Goal: Task Accomplishment & Management: Complete application form

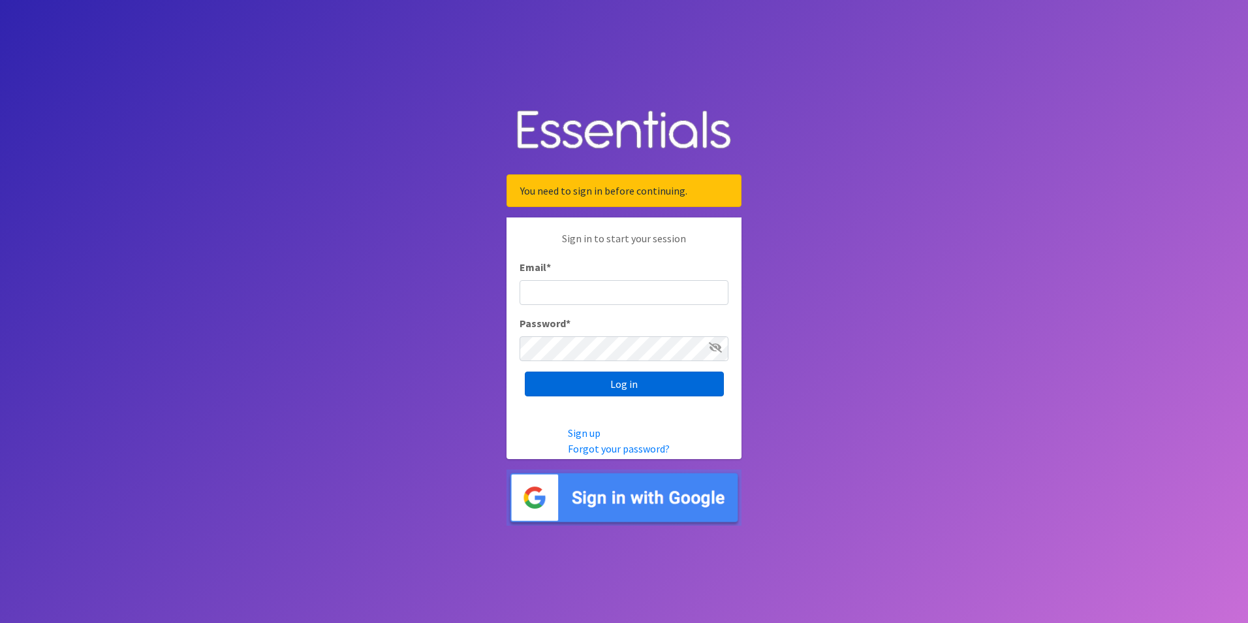
type input "[PERSON_NAME][EMAIL_ADDRESS][PERSON_NAME][DOMAIN_NAME]"
click at [599, 384] on input "Log in" at bounding box center [624, 384] width 199 height 25
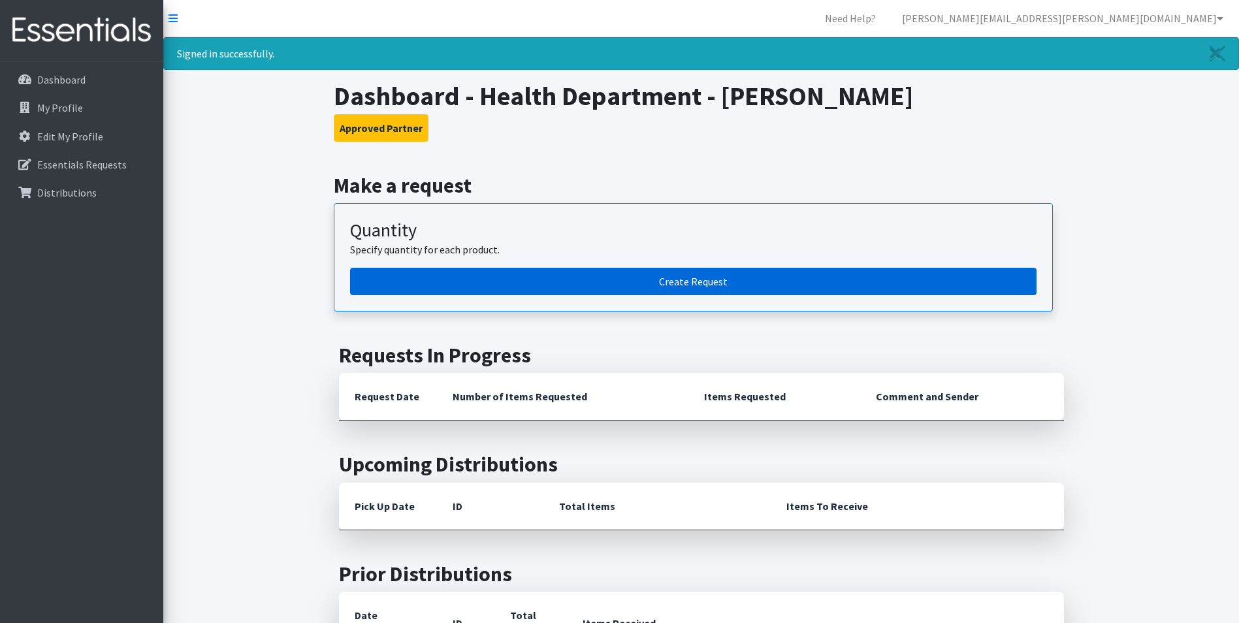
click at [686, 279] on link "Create Request" at bounding box center [693, 281] width 686 height 27
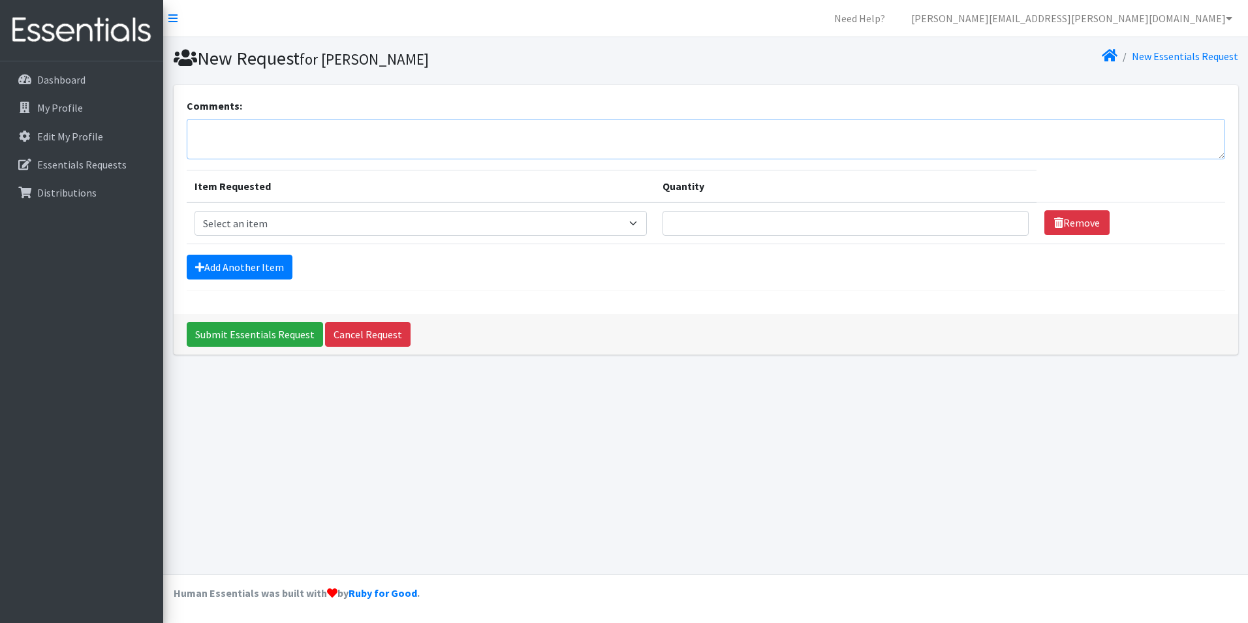
click at [274, 146] on textarea "Comments:" at bounding box center [706, 139] width 1039 height 40
type textarea "Please include 20 Baby2Baby bags in this order, as we currently have only 4 rem…"
click at [256, 225] on select "Select an item Baby Food Children's Disposable Underwear L/XL Kids (Newborn) Ki…" at bounding box center [421, 223] width 452 height 25
select select "10068"
click at [195, 211] on select "Select an item Baby Food Children's Disposable Underwear L/XL Kids (Newborn) Ki…" at bounding box center [421, 223] width 452 height 25
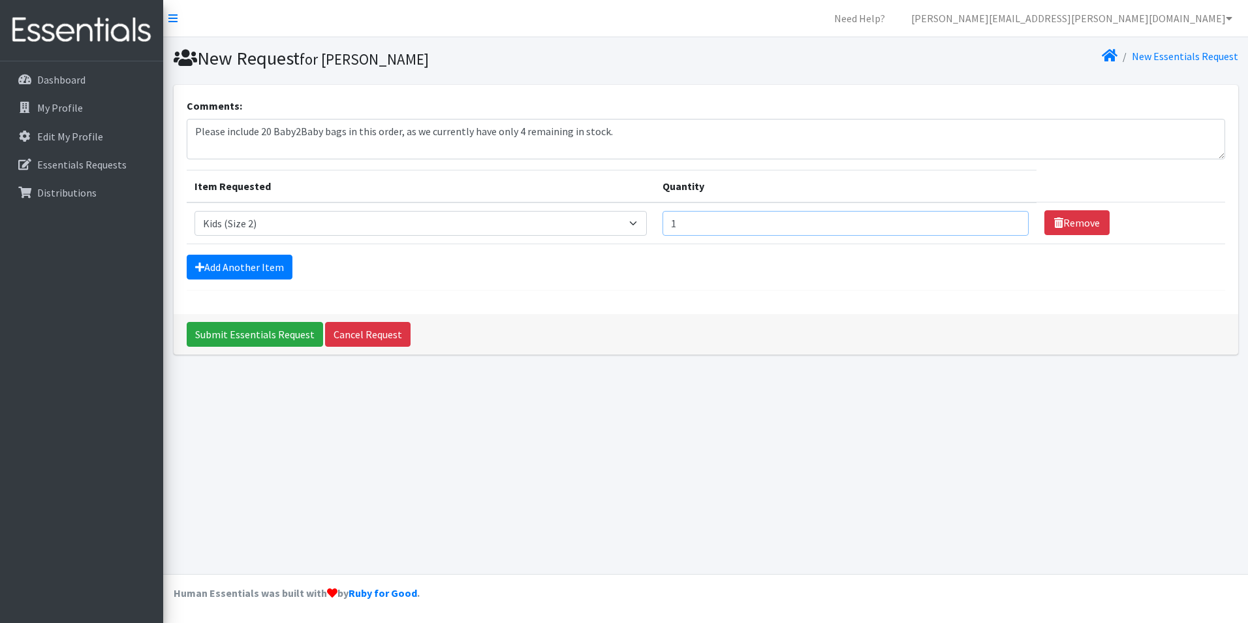
click at [1008, 218] on input "1" at bounding box center [846, 223] width 366 height 25
type input "2"
click at [1008, 218] on input "2" at bounding box center [846, 223] width 366 height 25
click at [241, 270] on link "Add Another Item" at bounding box center [240, 267] width 106 height 25
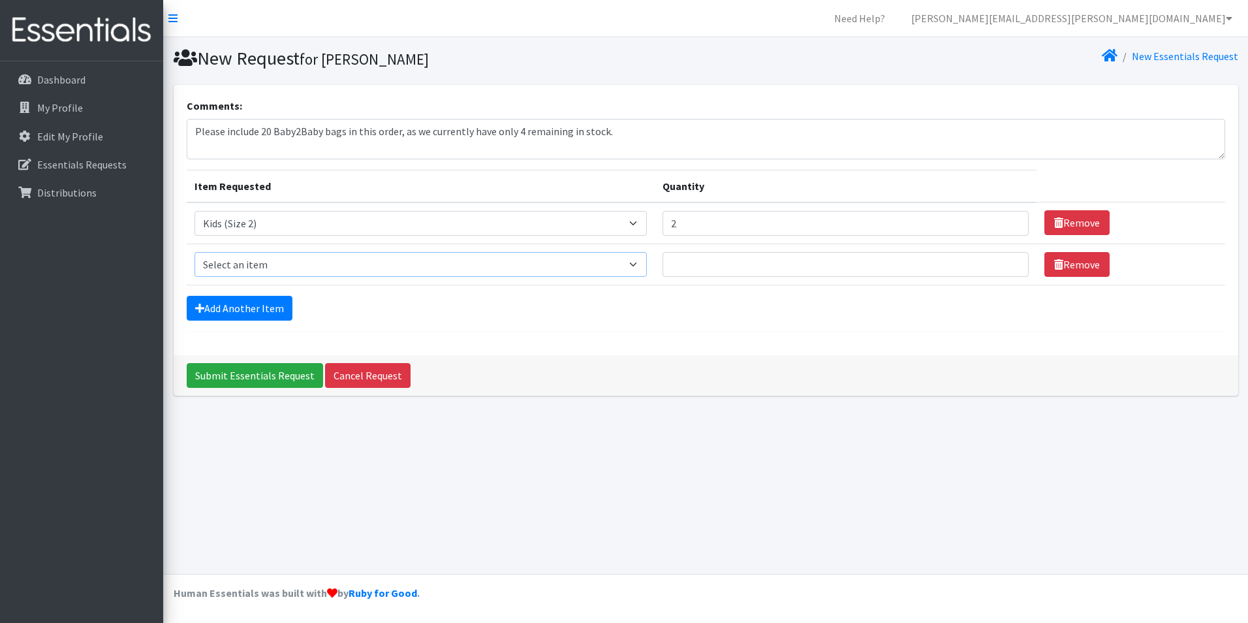
click at [646, 266] on select "Select an item Baby Food Children's Disposable Underwear L/XL Kids (Newborn) Ki…" at bounding box center [421, 264] width 452 height 25
select select "10061"
click at [195, 252] on select "Select an item Baby Food Children's Disposable Underwear L/XL Kids (Newborn) Ki…" at bounding box center [421, 264] width 452 height 25
click at [1006, 260] on input "1" at bounding box center [846, 264] width 366 height 25
click at [1006, 260] on input "2" at bounding box center [846, 264] width 366 height 25
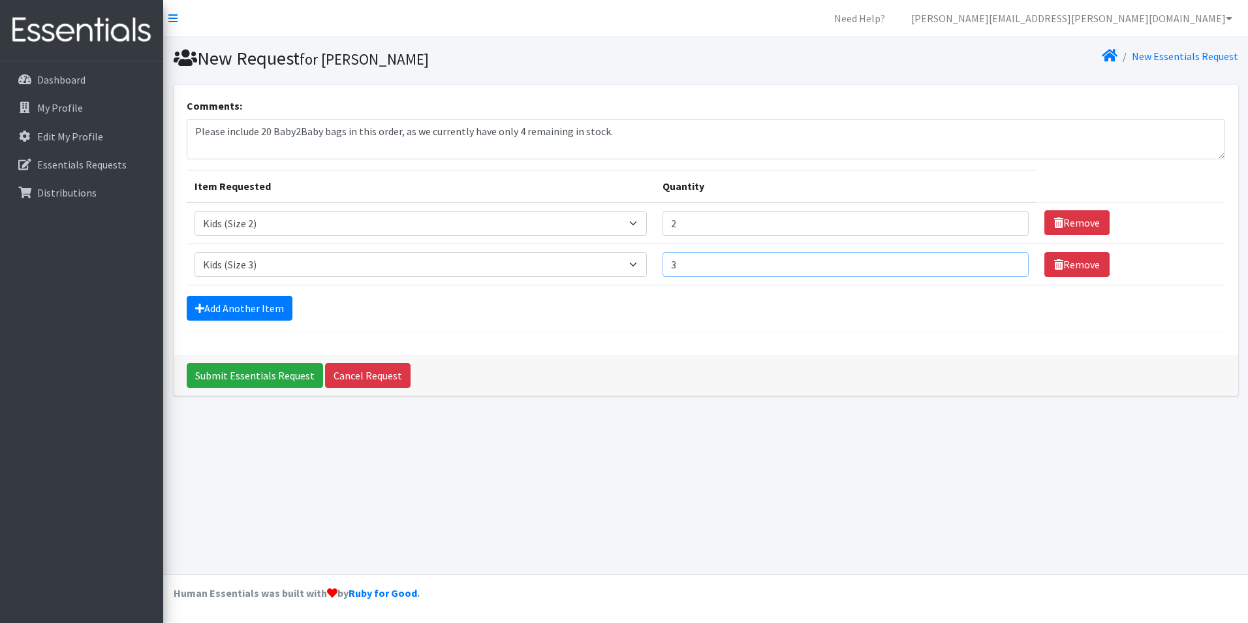
type input "3"
click at [1006, 261] on input "3" at bounding box center [846, 264] width 366 height 25
click at [236, 306] on link "Add Another Item" at bounding box center [240, 308] width 106 height 25
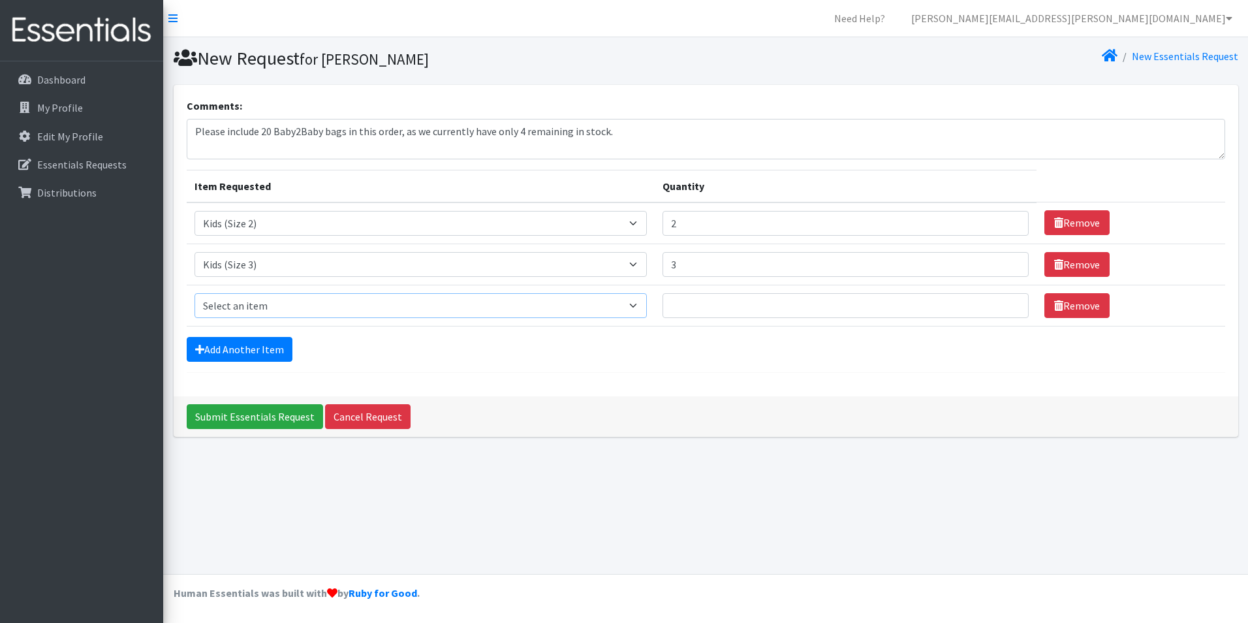
click at [647, 304] on select "Select an item Baby Food Children's Disposable Underwear L/XL Kids (Newborn) Ki…" at bounding box center [421, 305] width 452 height 25
select select "10078"
click at [195, 293] on select "Select an item Baby Food Children's Disposable Underwear L/XL Kids (Newborn) Ki…" at bounding box center [421, 305] width 452 height 25
click at [1008, 301] on input "1" at bounding box center [846, 305] width 366 height 25
click at [1008, 302] on input "2" at bounding box center [846, 305] width 366 height 25
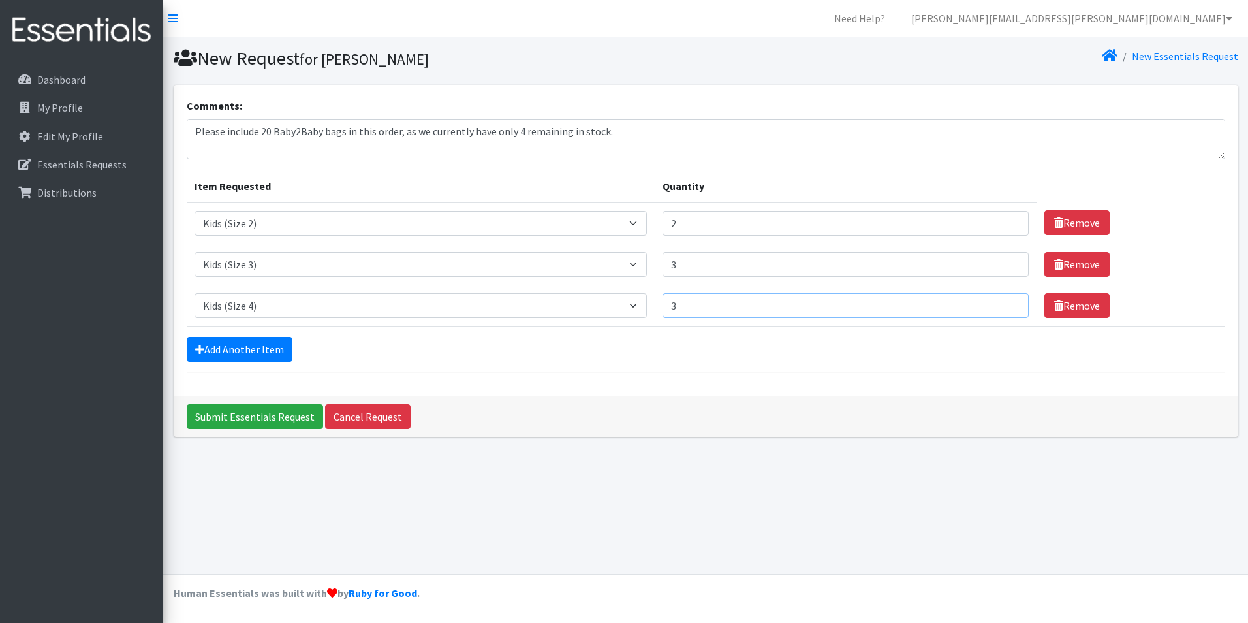
type input "3"
click at [1008, 304] on input "3" at bounding box center [846, 305] width 366 height 25
click at [246, 352] on link "Add Another Item" at bounding box center [240, 349] width 106 height 25
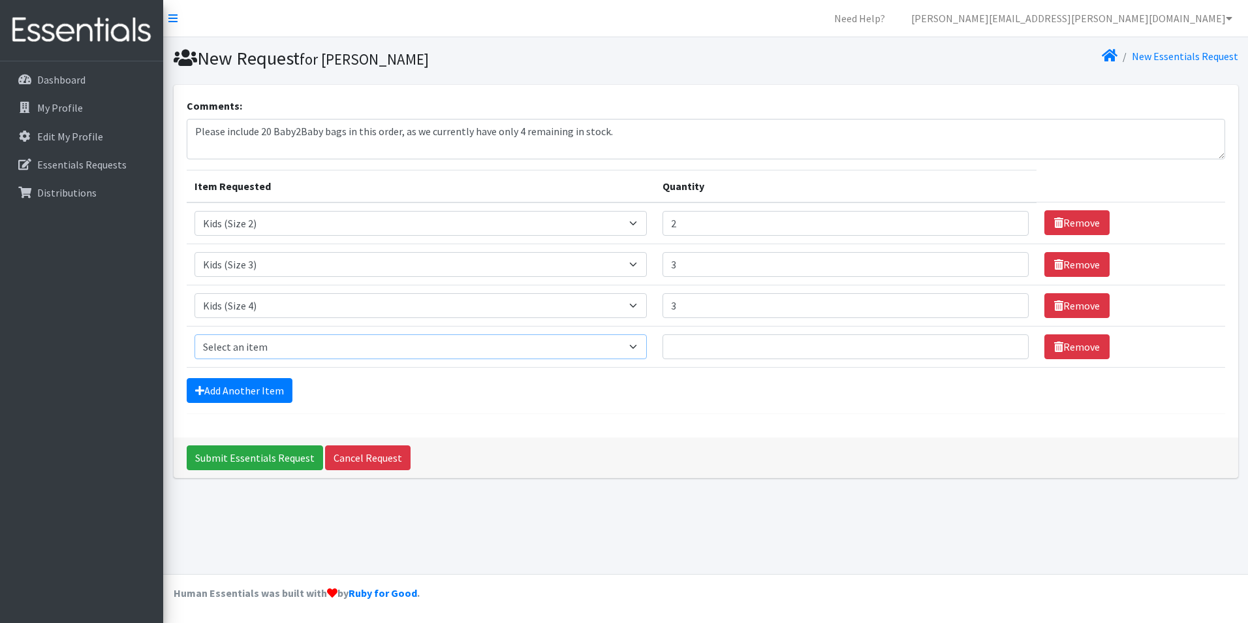
click at [645, 346] on select "Select an item Baby Food Children's Disposable Underwear L/XL Kids (Newborn) Ki…" at bounding box center [421, 346] width 452 height 25
select select "10042"
click at [195, 334] on select "Select an item Baby Food Children's Disposable Underwear L/XL Kids (Newborn) Ki…" at bounding box center [421, 346] width 452 height 25
click at [1005, 340] on input "1" at bounding box center [846, 346] width 366 height 25
click at [1005, 341] on input "2" at bounding box center [846, 346] width 366 height 25
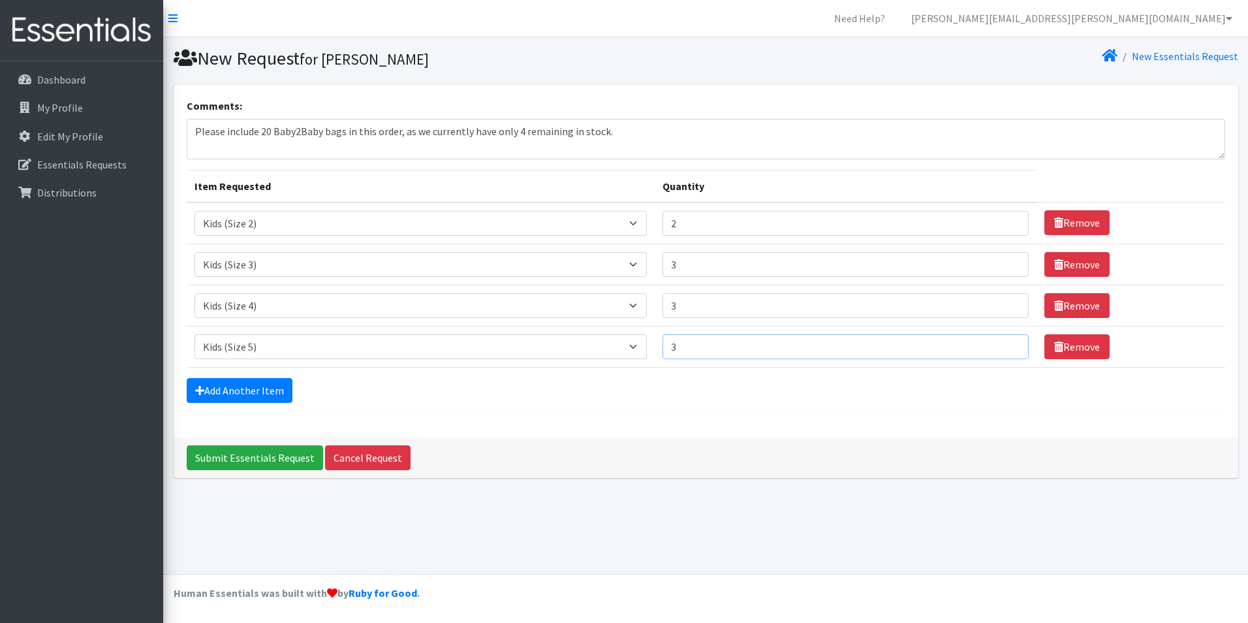
type input "3"
click at [1005, 343] on input "3" at bounding box center [846, 346] width 366 height 25
click at [241, 391] on link "Add Another Item" at bounding box center [240, 390] width 106 height 25
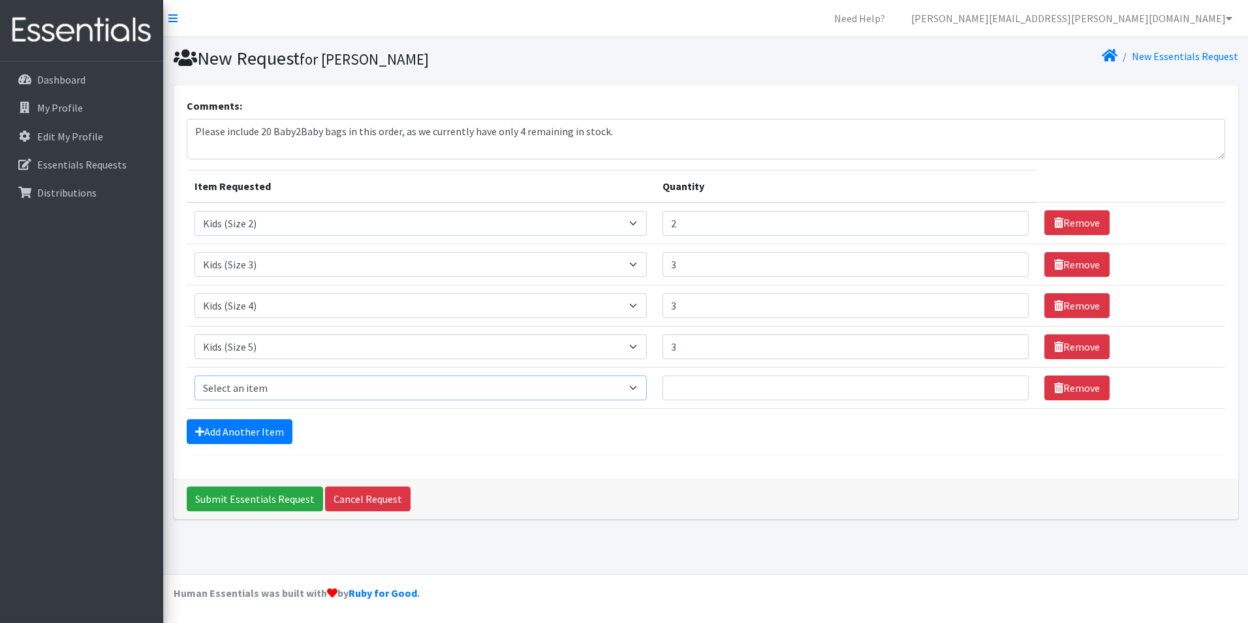
click at [644, 382] on select "Select an item Baby Food Children's Disposable Underwear L/XL Kids (Newborn) Ki…" at bounding box center [421, 387] width 452 height 25
select select "10040"
click at [195, 375] on select "Select an item Baby Food Children's Disposable Underwear L/XL Kids (Newborn) Ki…" at bounding box center [421, 387] width 452 height 25
click at [1008, 383] on input "1" at bounding box center [846, 387] width 366 height 25
click at [1008, 383] on input "2" at bounding box center [846, 387] width 366 height 25
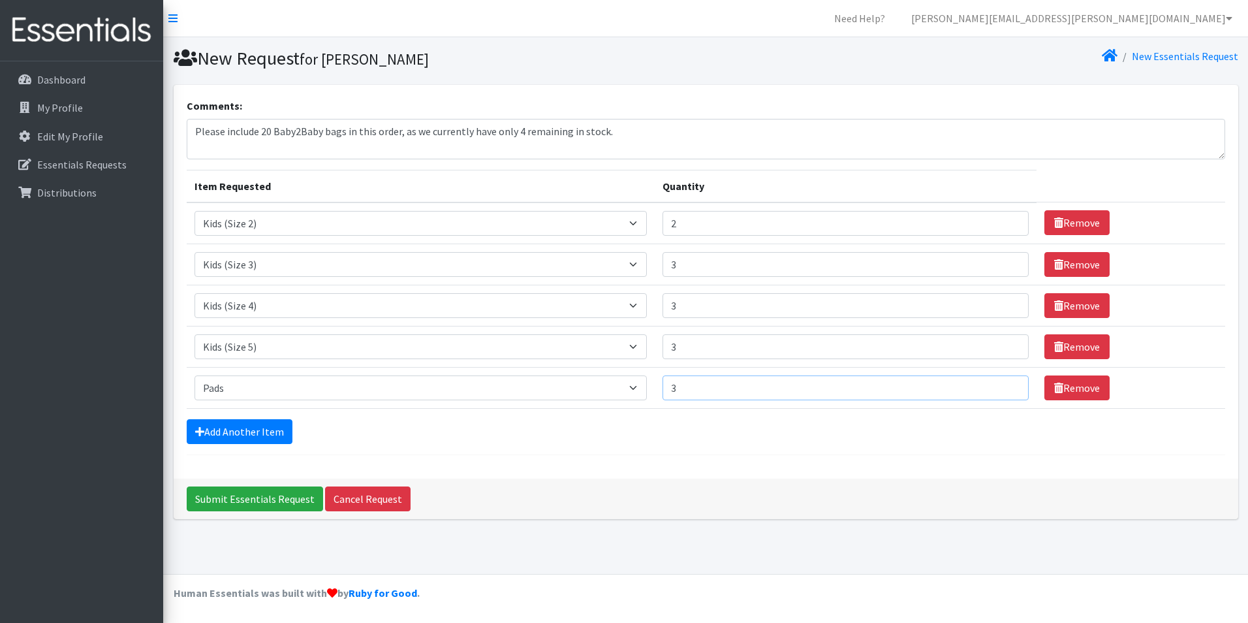
click at [1008, 384] on input "3" at bounding box center [846, 387] width 366 height 25
type input "4"
click at [1007, 387] on input "4" at bounding box center [846, 387] width 366 height 25
click at [241, 432] on link "Add Another Item" at bounding box center [240, 431] width 106 height 25
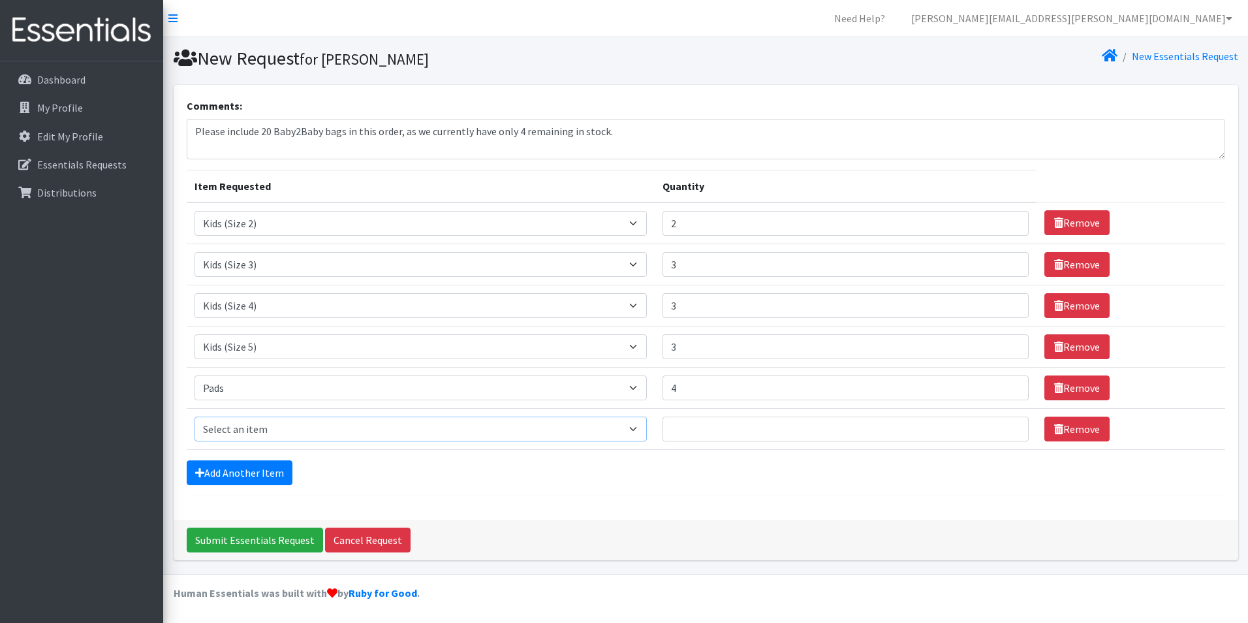
click at [647, 428] on select "Select an item Baby Food Children's Disposable Underwear L/XL Kids (Newborn) Ki…" at bounding box center [421, 429] width 452 height 25
select select "10041"
click at [195, 417] on select "Select an item Baby Food Children's Disposable Underwear L/XL Kids (Newborn) Ki…" at bounding box center [421, 429] width 452 height 25
click at [1009, 425] on input "1" at bounding box center [846, 429] width 366 height 25
click at [1009, 425] on input "2" at bounding box center [846, 429] width 366 height 25
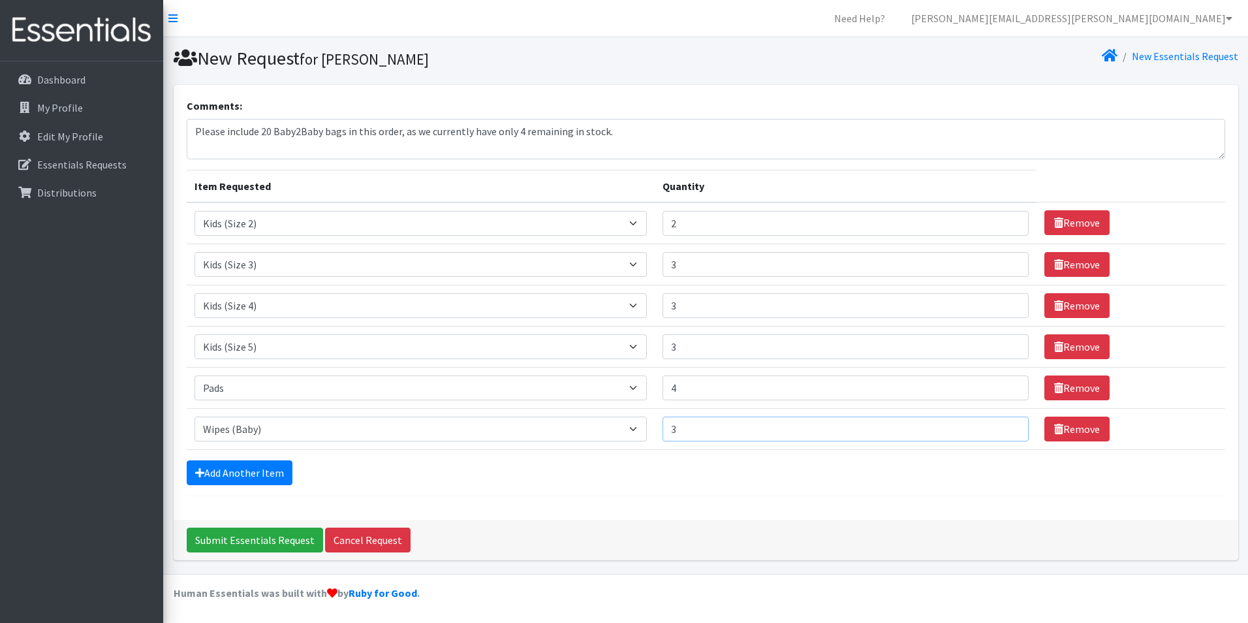
click at [1009, 425] on input "3" at bounding box center [846, 429] width 366 height 25
click at [1009, 425] on input "4" at bounding box center [846, 429] width 366 height 25
click at [1008, 426] on input "5" at bounding box center [846, 429] width 366 height 25
click at [1008, 427] on input "6" at bounding box center [846, 429] width 366 height 25
click at [1006, 430] on input "7" at bounding box center [846, 429] width 366 height 25
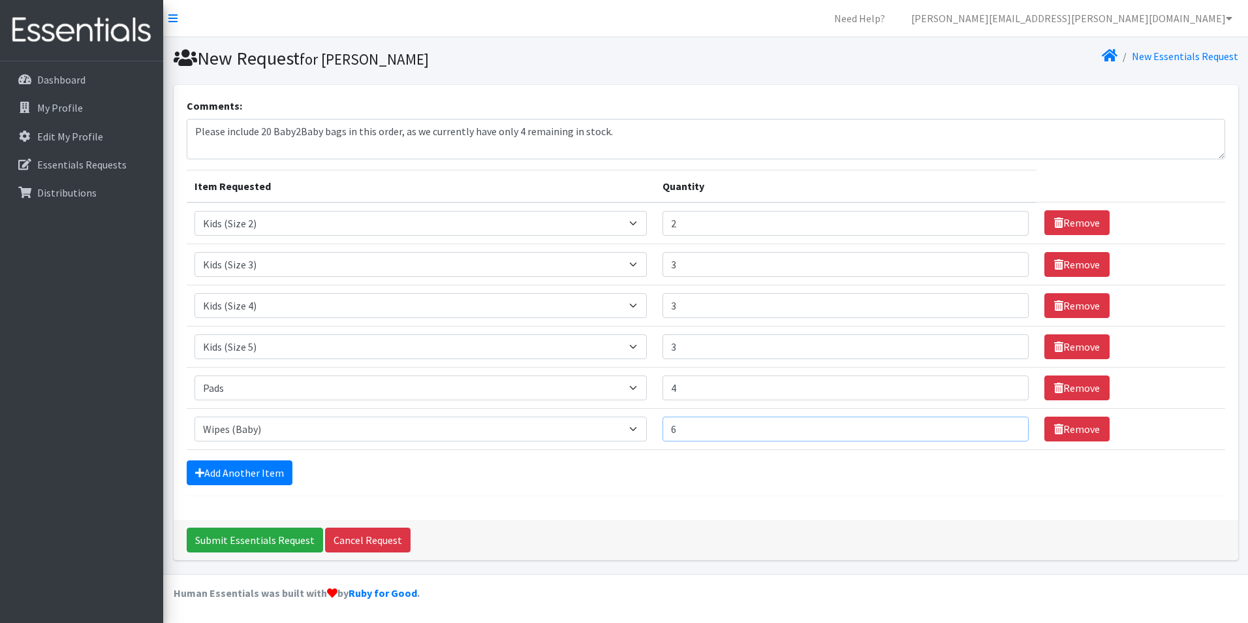
click at [1006, 432] on input "6" at bounding box center [846, 429] width 366 height 25
click at [1006, 432] on input "5" at bounding box center [846, 429] width 366 height 25
click at [1005, 432] on input "4" at bounding box center [846, 429] width 366 height 25
click at [1005, 432] on input "3" at bounding box center [846, 429] width 366 height 25
click at [1005, 432] on input "2" at bounding box center [846, 429] width 366 height 25
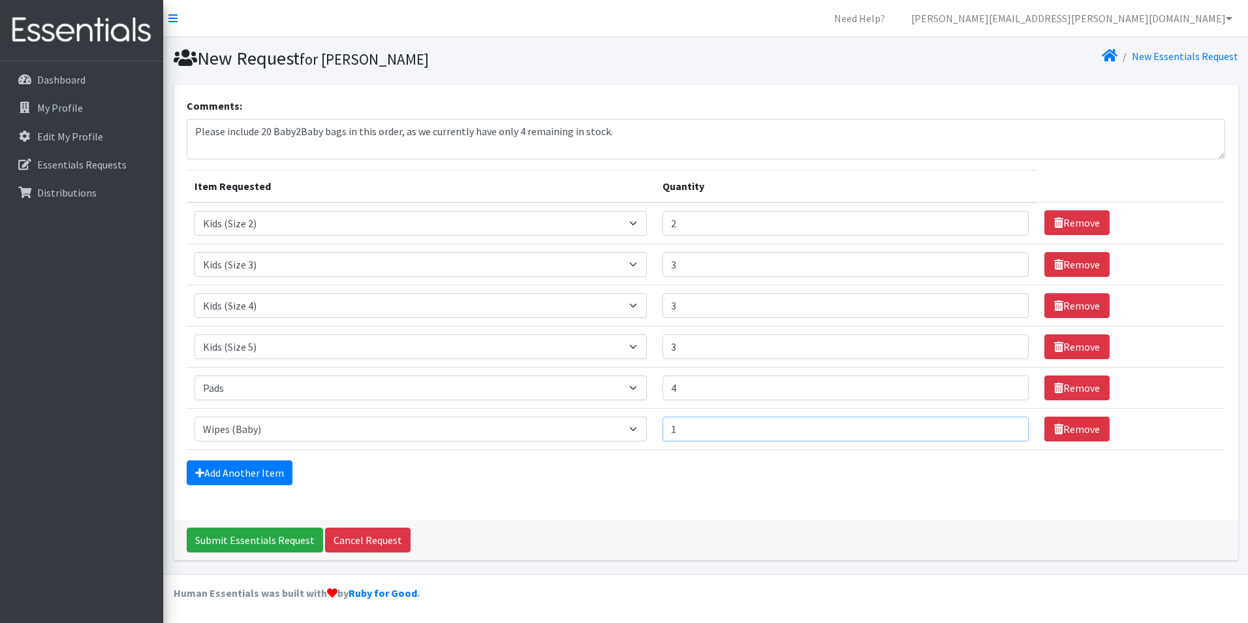
click at [1005, 432] on input "1" at bounding box center [846, 429] width 366 height 25
click at [1009, 423] on input "2" at bounding box center [846, 429] width 366 height 25
click at [1009, 423] on input "3" at bounding box center [846, 429] width 366 height 25
click at [1009, 423] on input "4" at bounding box center [846, 429] width 366 height 25
click at [1009, 425] on input "5" at bounding box center [846, 429] width 366 height 25
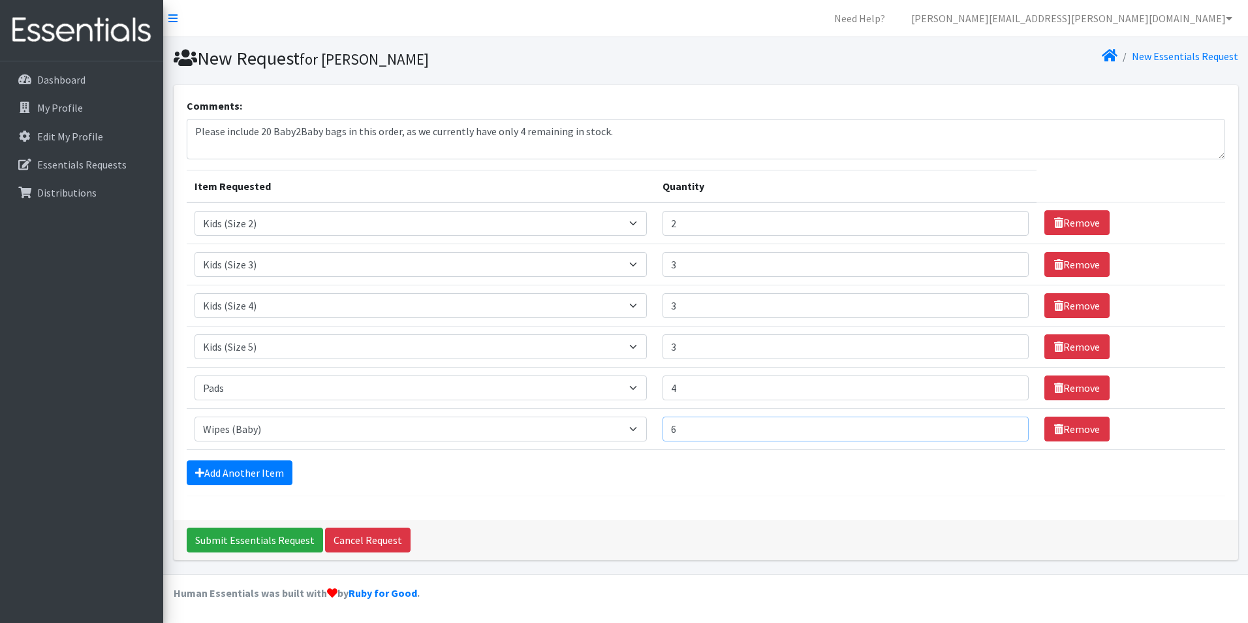
click at [1009, 425] on input "6" at bounding box center [846, 429] width 366 height 25
click at [1008, 425] on input "7" at bounding box center [846, 429] width 366 height 25
click at [1008, 425] on input "8" at bounding box center [846, 429] width 366 height 25
click at [1008, 425] on input "9" at bounding box center [846, 429] width 366 height 25
type input "10"
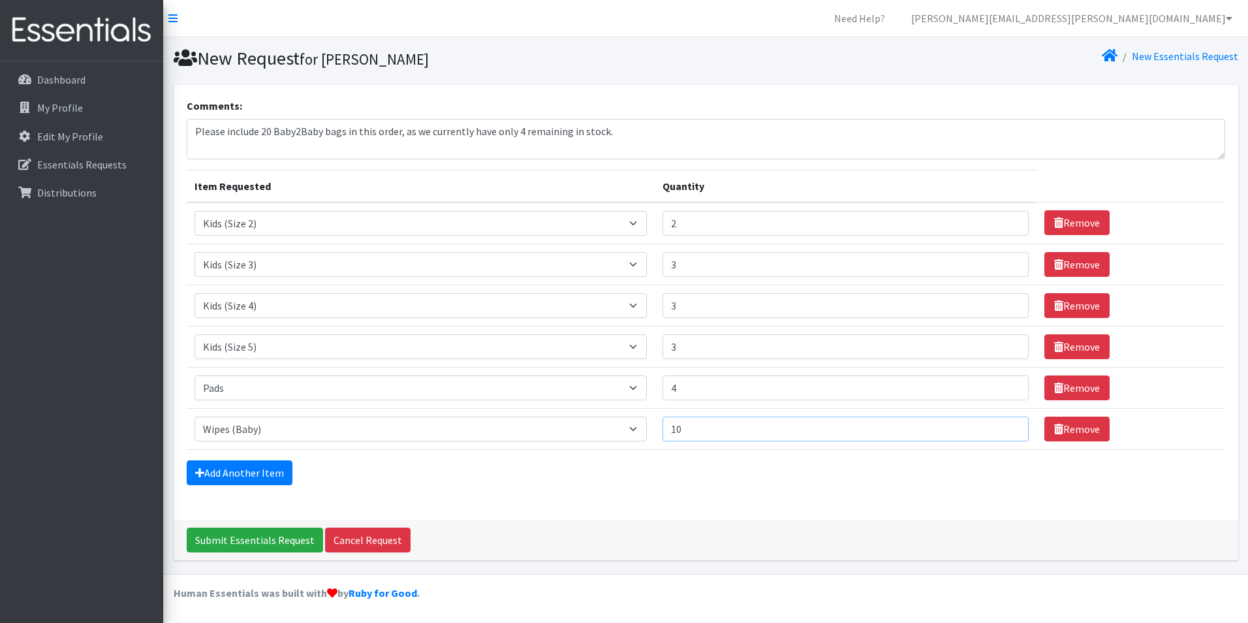
click at [1008, 425] on input "10" at bounding box center [846, 429] width 366 height 25
type input "4"
click at [1006, 342] on input "4" at bounding box center [846, 346] width 366 height 25
type input "4"
click at [1006, 300] on input "4" at bounding box center [846, 305] width 366 height 25
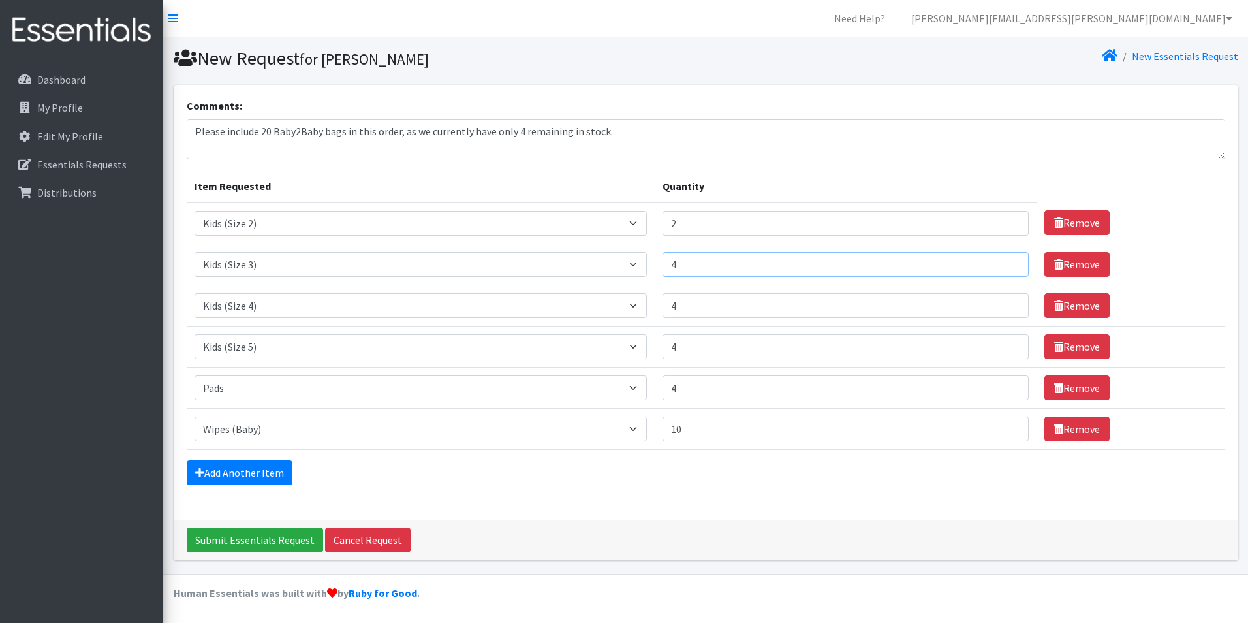
type input "4"
click at [1006, 260] on input "4" at bounding box center [846, 264] width 366 height 25
click at [264, 542] on input "Submit Essentials Request" at bounding box center [255, 540] width 136 height 25
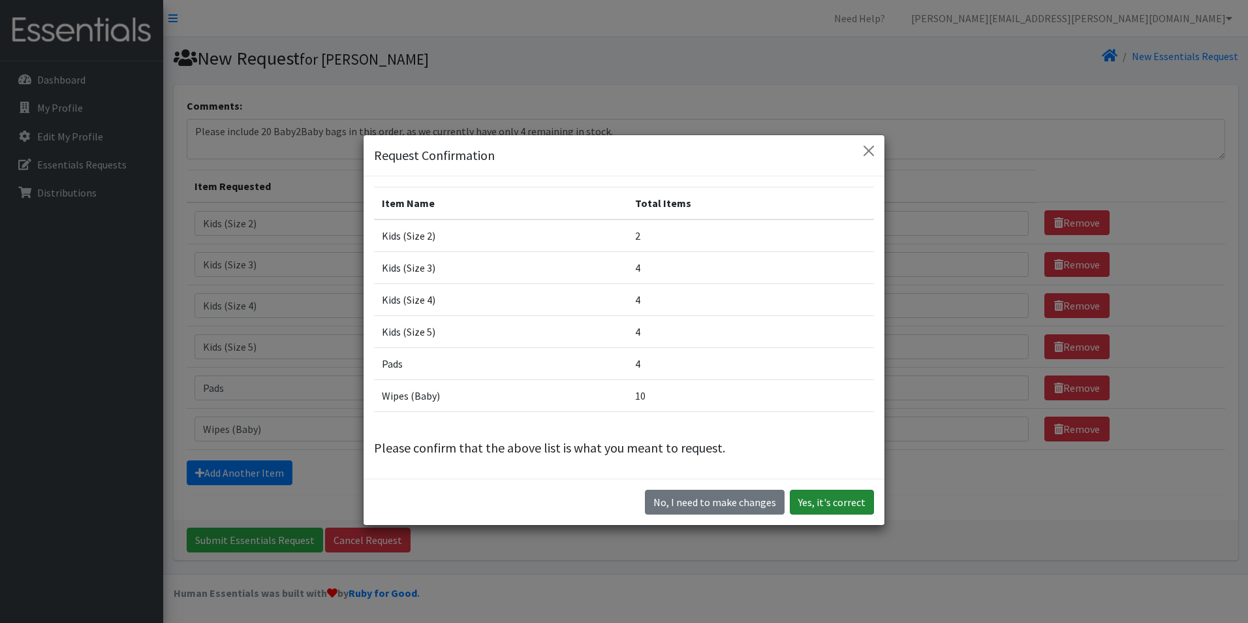
click at [818, 502] on button "Yes, it's correct" at bounding box center [832, 502] width 84 height 25
